Goal: Task Accomplishment & Management: Manage account settings

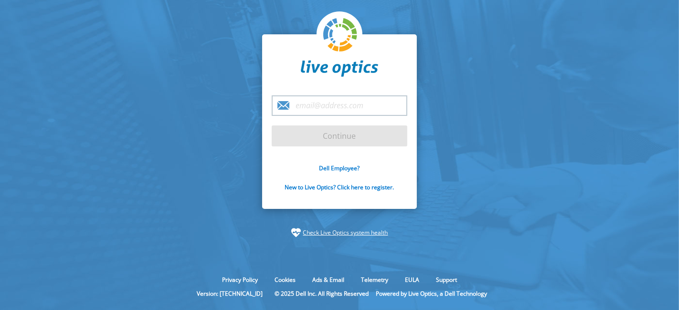
type input "[PERSON_NAME][EMAIL_ADDRESS][DOMAIN_NAME]"
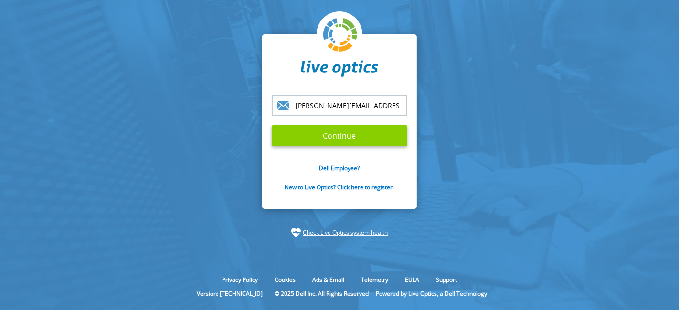
click at [333, 141] on input "Continue" at bounding box center [340, 136] width 136 height 21
click at [317, 135] on input "Continue" at bounding box center [340, 136] width 136 height 21
click at [287, 135] on input "Continue" at bounding box center [340, 136] width 136 height 21
click at [322, 139] on input "Continue" at bounding box center [340, 136] width 136 height 21
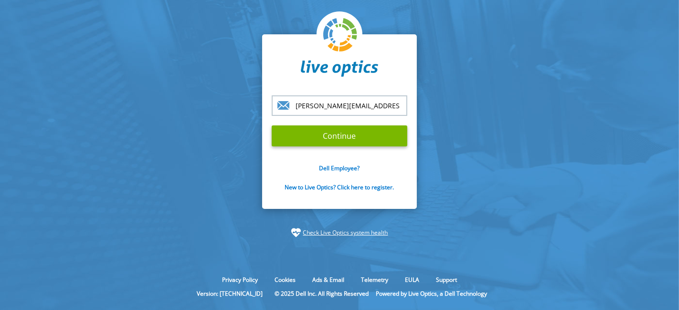
click at [440, 249] on section "[PERSON_NAME][EMAIL_ADDRESS][DOMAIN_NAME] Continue Dell Employee? New to Live O…" at bounding box center [339, 136] width 679 height 272
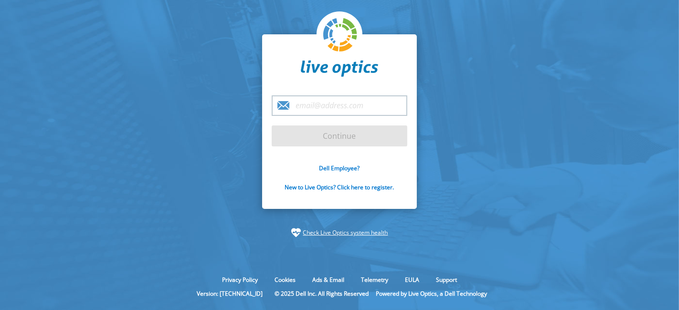
click at [333, 105] on input "email" at bounding box center [340, 106] width 136 height 21
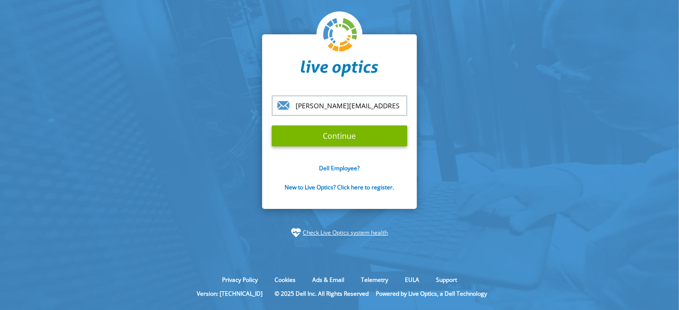
type input "karen.llave@alphasys.com.bo"
click at [282, 85] on div "karen.llave@alphasys.com.bo Continue Dell Employee? New to Live Optics? Click h…" at bounding box center [339, 121] width 155 height 175
click at [308, 141] on input "Continue" at bounding box center [340, 136] width 136 height 21
click at [307, 137] on input "Continue" at bounding box center [340, 136] width 136 height 21
